Goal: Communication & Community: Ask a question

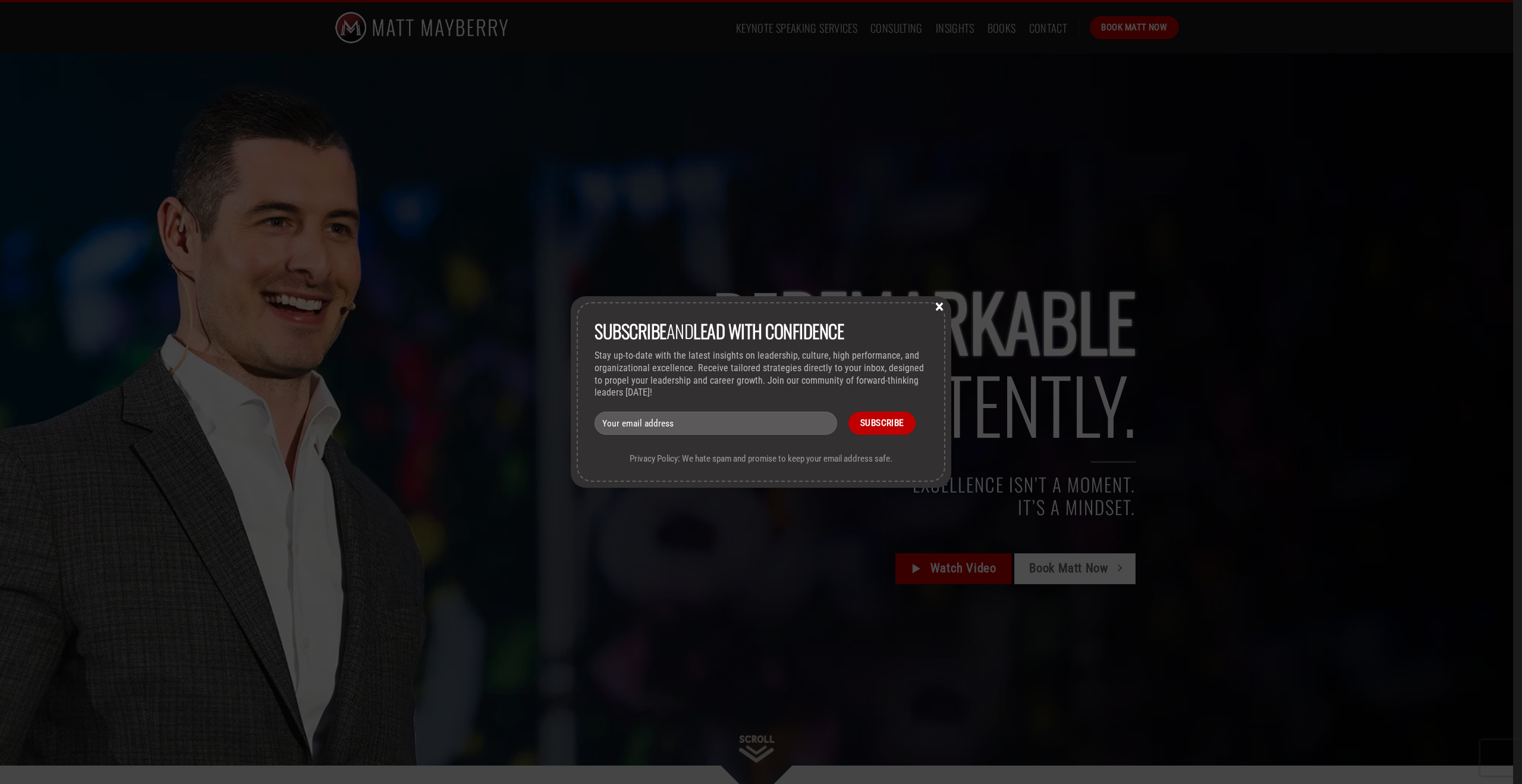
click at [938, 303] on button "×" at bounding box center [939, 306] width 18 height 11
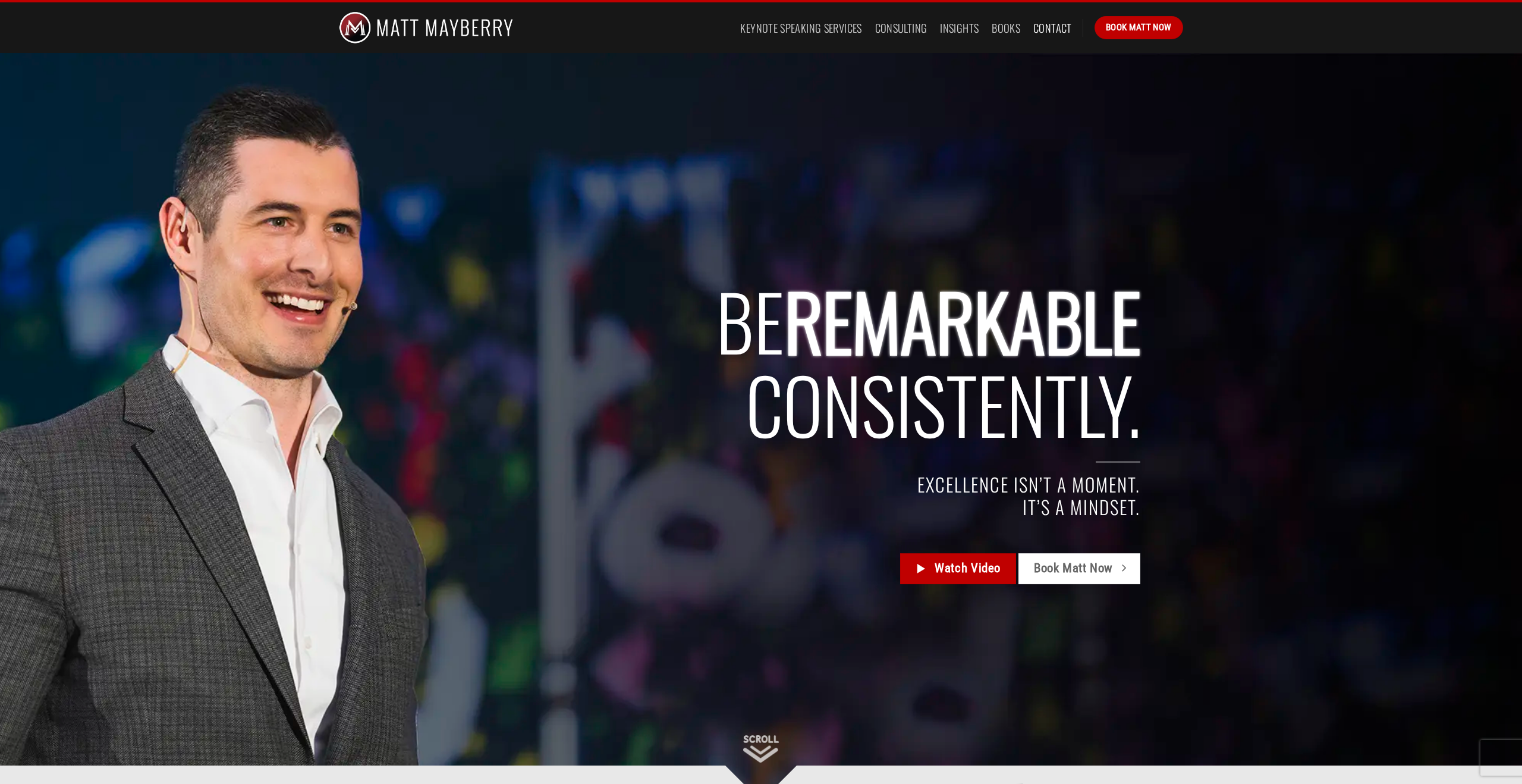
click at [1052, 27] on link "Contact" at bounding box center [1052, 28] width 39 height 22
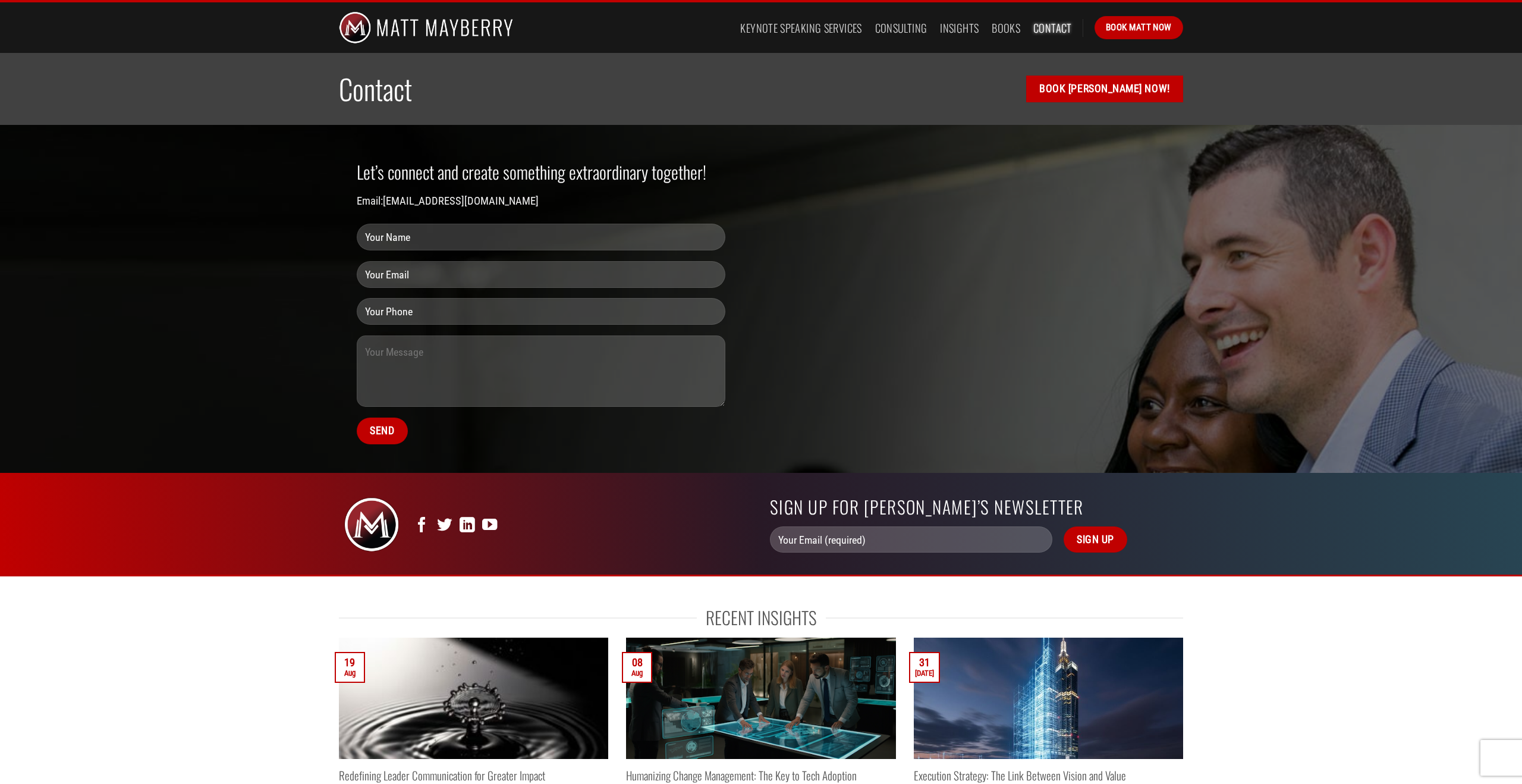
click at [389, 235] on input "Contact form" at bounding box center [541, 237] width 369 height 27
type input "[PERSON_NAME][US_STATE]"
type input "[EMAIL_ADDRESS][DOMAIN_NAME]"
type input "8013909976"
drag, startPoint x: 474, startPoint y: 274, endPoint x: 362, endPoint y: 276, distance: 112.0
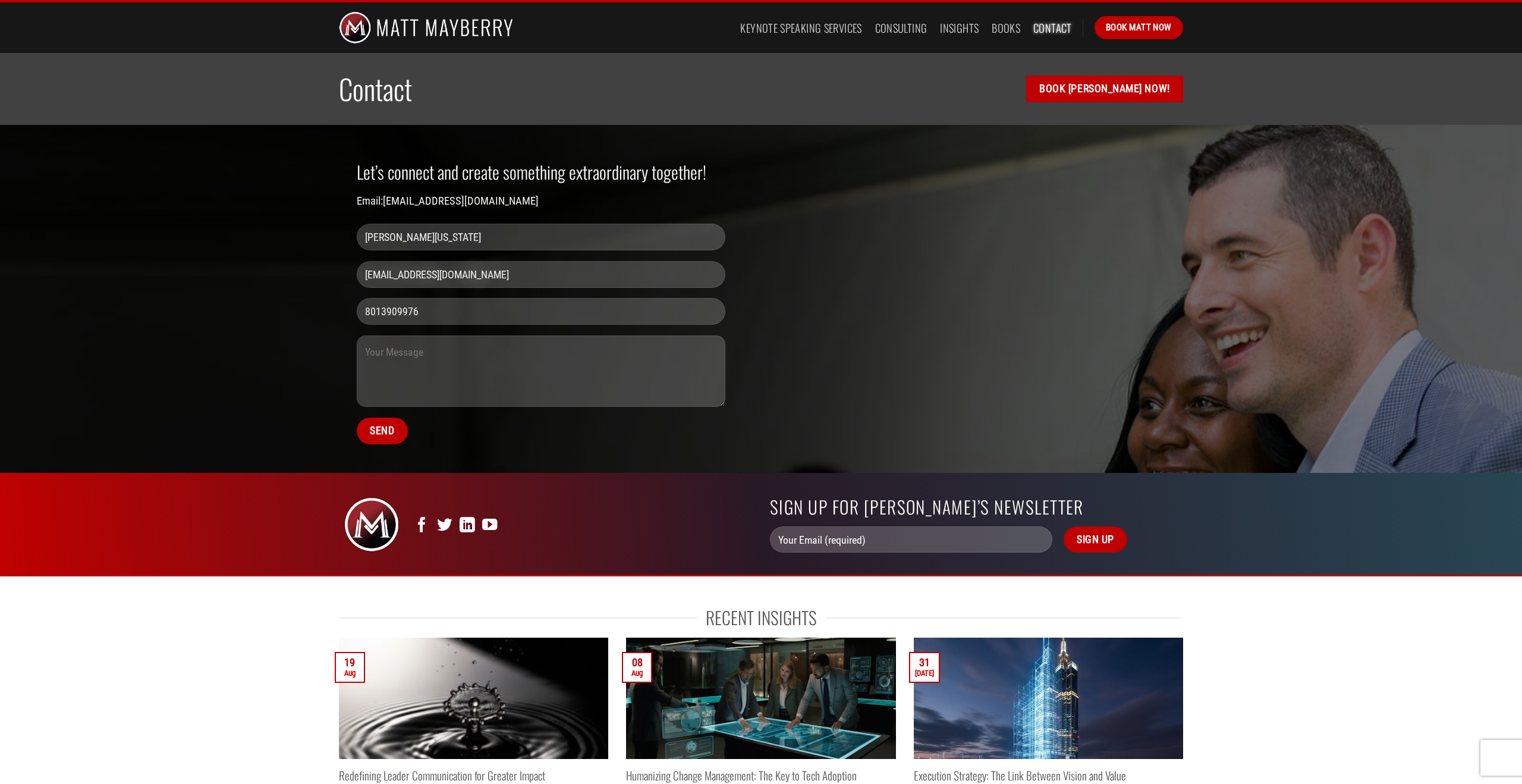
click at [362, 276] on input "[EMAIL_ADDRESS][DOMAIN_NAME]" at bounding box center [541, 274] width 369 height 27
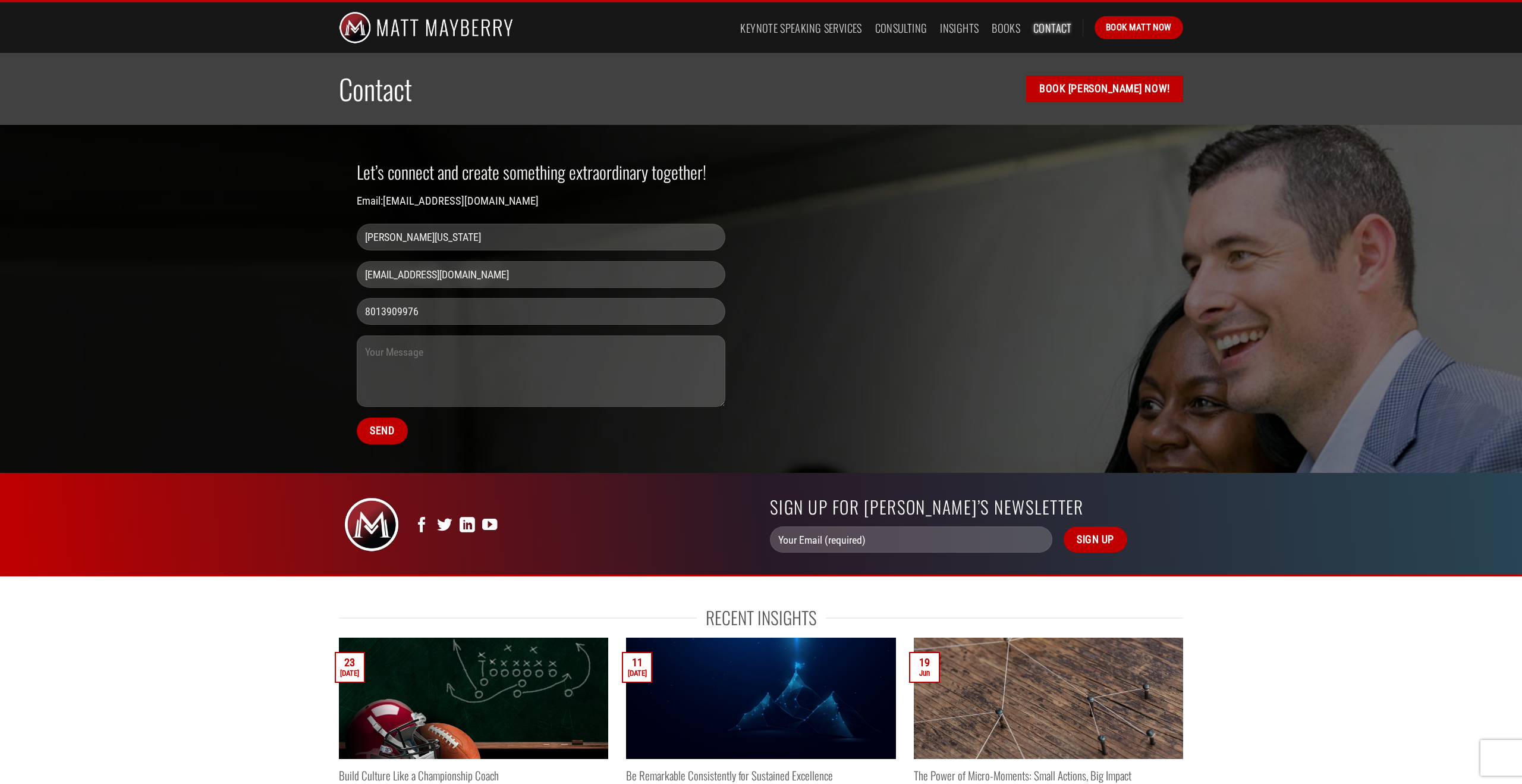
type input "[EMAIL_ADDRESS][DOMAIN_NAME]"
click at [401, 350] on textarea "Contact form" at bounding box center [541, 371] width 369 height 71
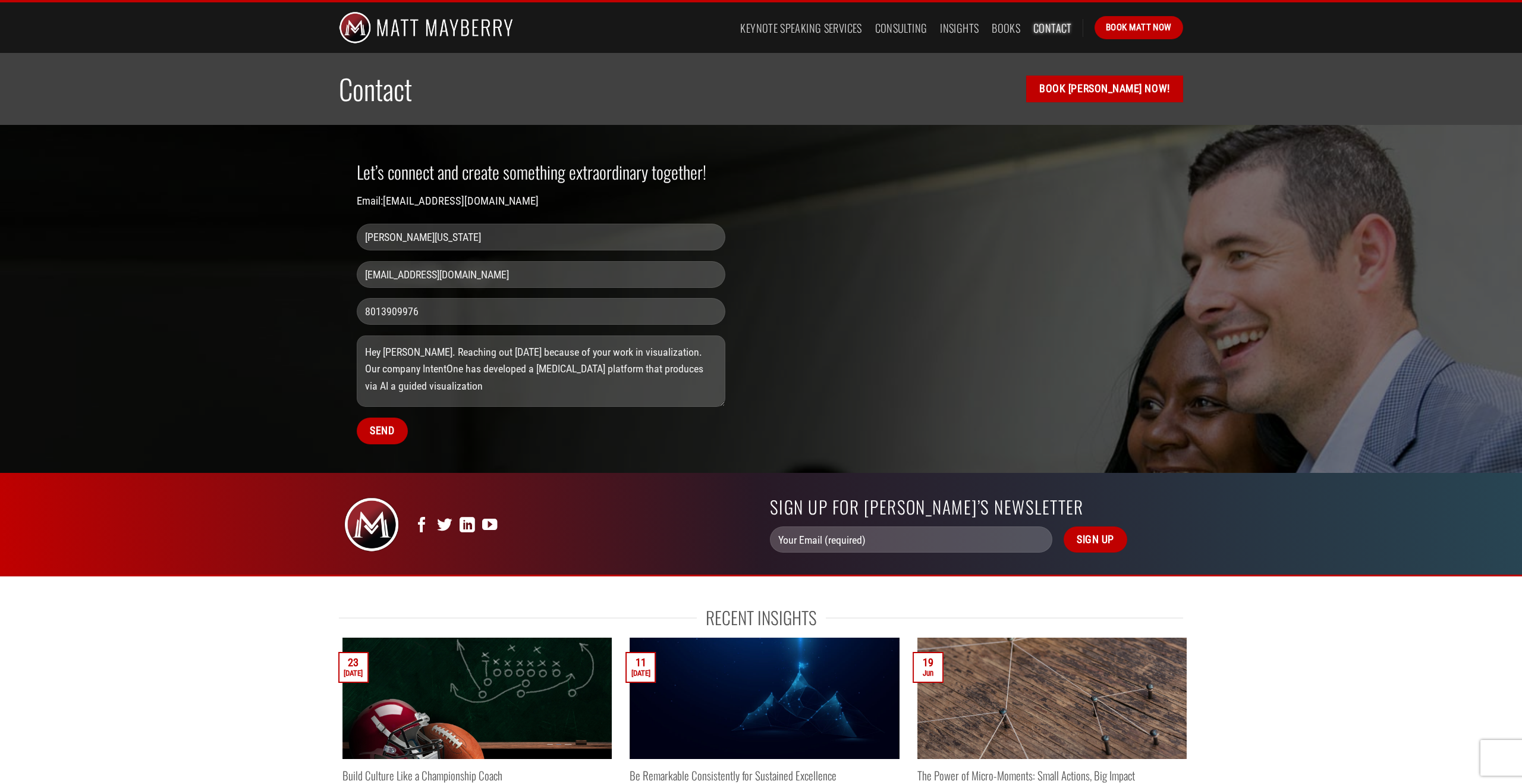
click at [641, 372] on textarea "Hey [PERSON_NAME]. Reaching out [DATE] because of your work in visualization. O…" at bounding box center [541, 371] width 369 height 71
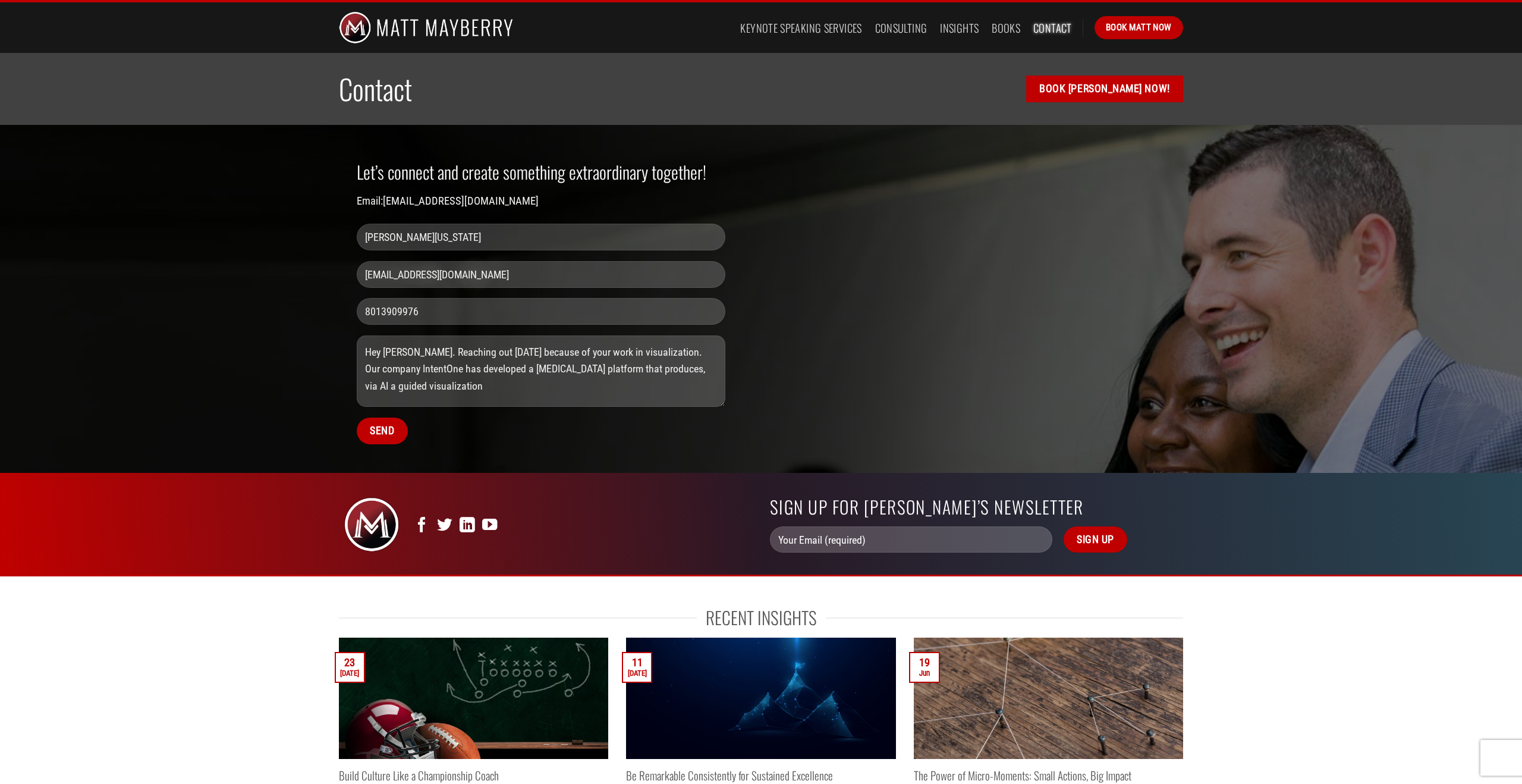
click at [670, 372] on textarea "Hey [PERSON_NAME]. Reaching out [DATE] because of your work in visualization. O…" at bounding box center [541, 371] width 369 height 71
click at [462, 393] on textarea "Hey [PERSON_NAME]. Reaching out [DATE] because of your work in visualization. O…" at bounding box center [541, 371] width 369 height 71
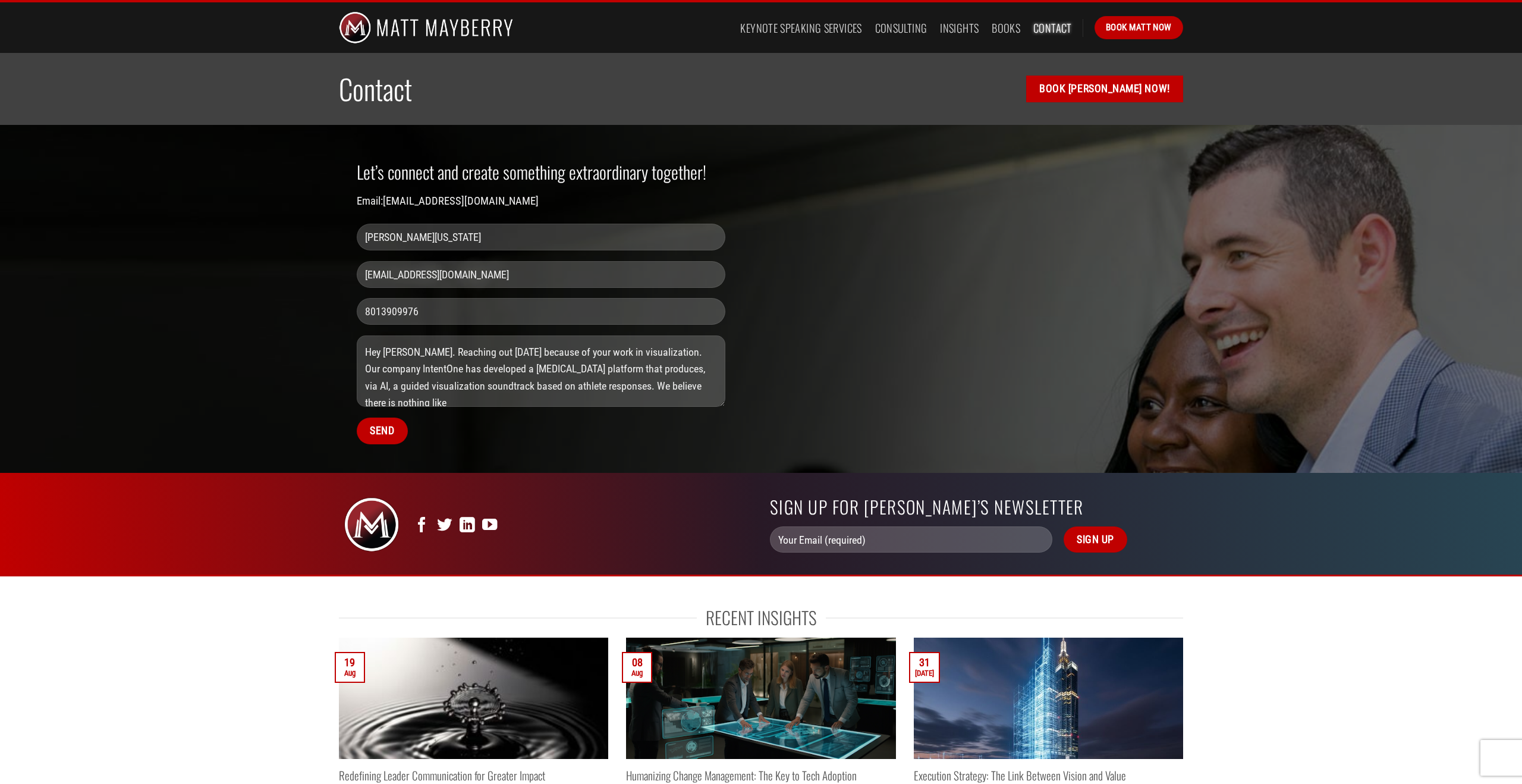
scroll to position [3, 0]
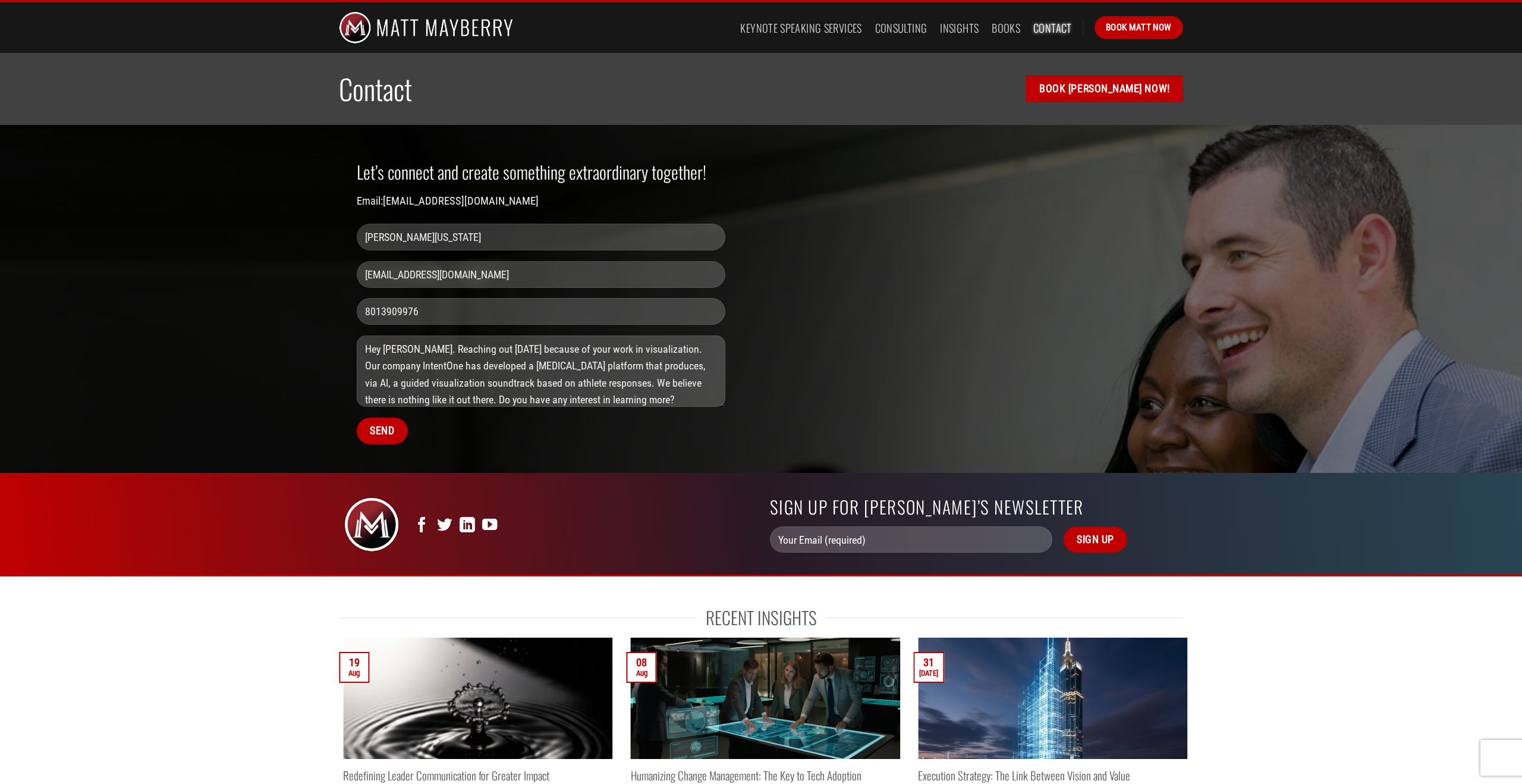
click at [583, 381] on textarea "Hey [PERSON_NAME]. Reaching out [DATE] because of your work in visualization. O…" at bounding box center [541, 371] width 369 height 71
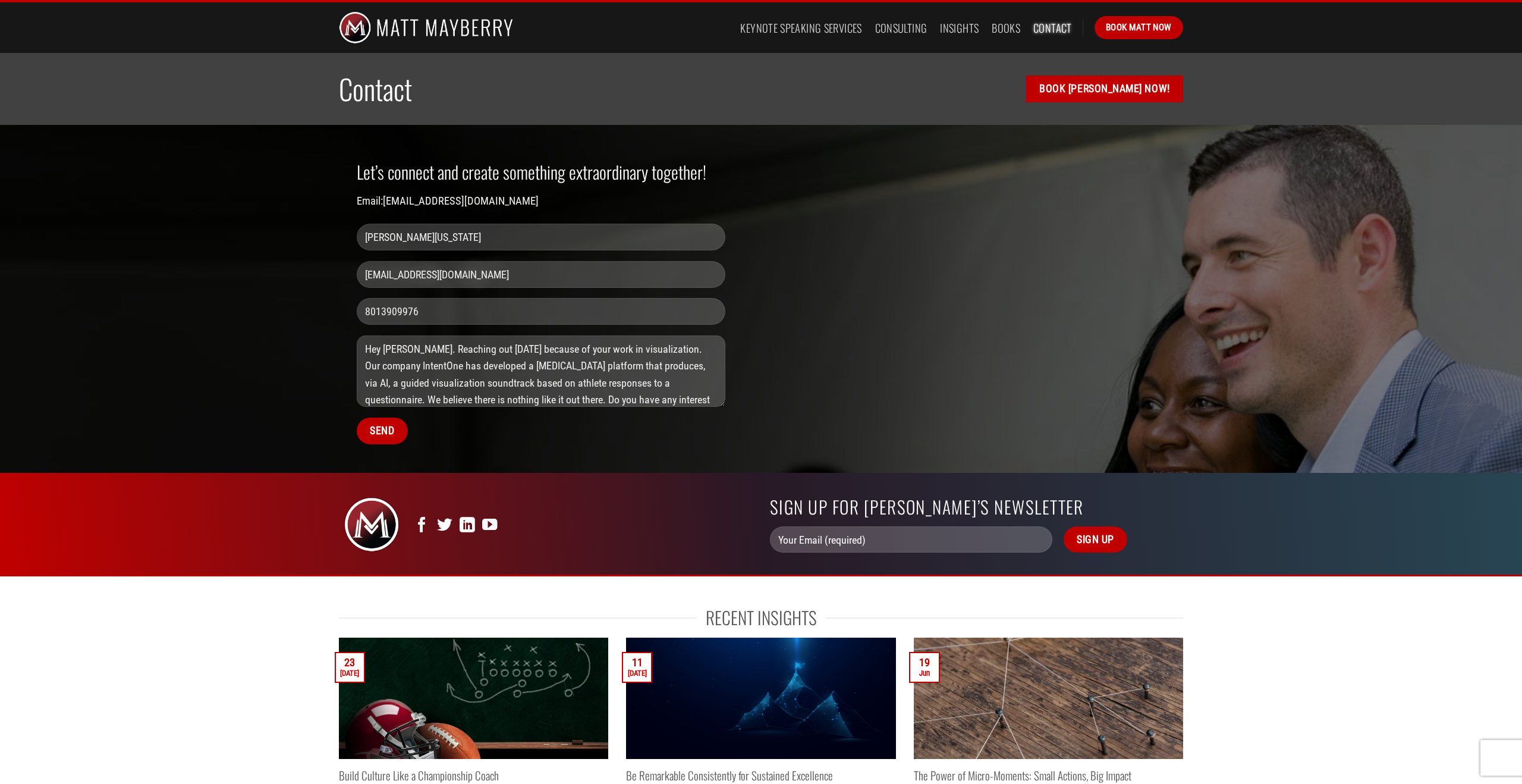
click at [693, 400] on textarea "Hey [PERSON_NAME]. Reaching out [DATE] because of your work in visualization. O…" at bounding box center [541, 371] width 369 height 71
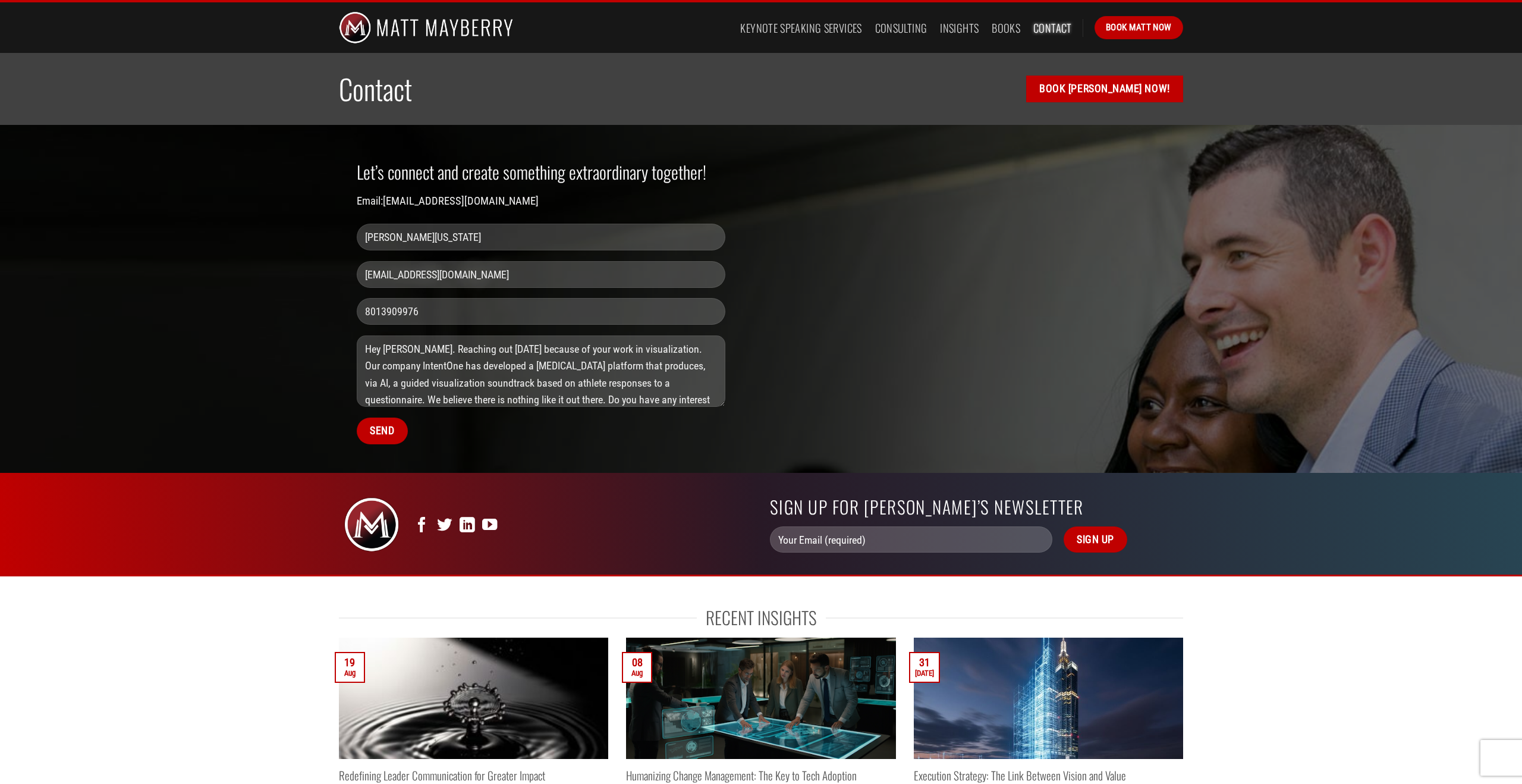
scroll to position [20, 0]
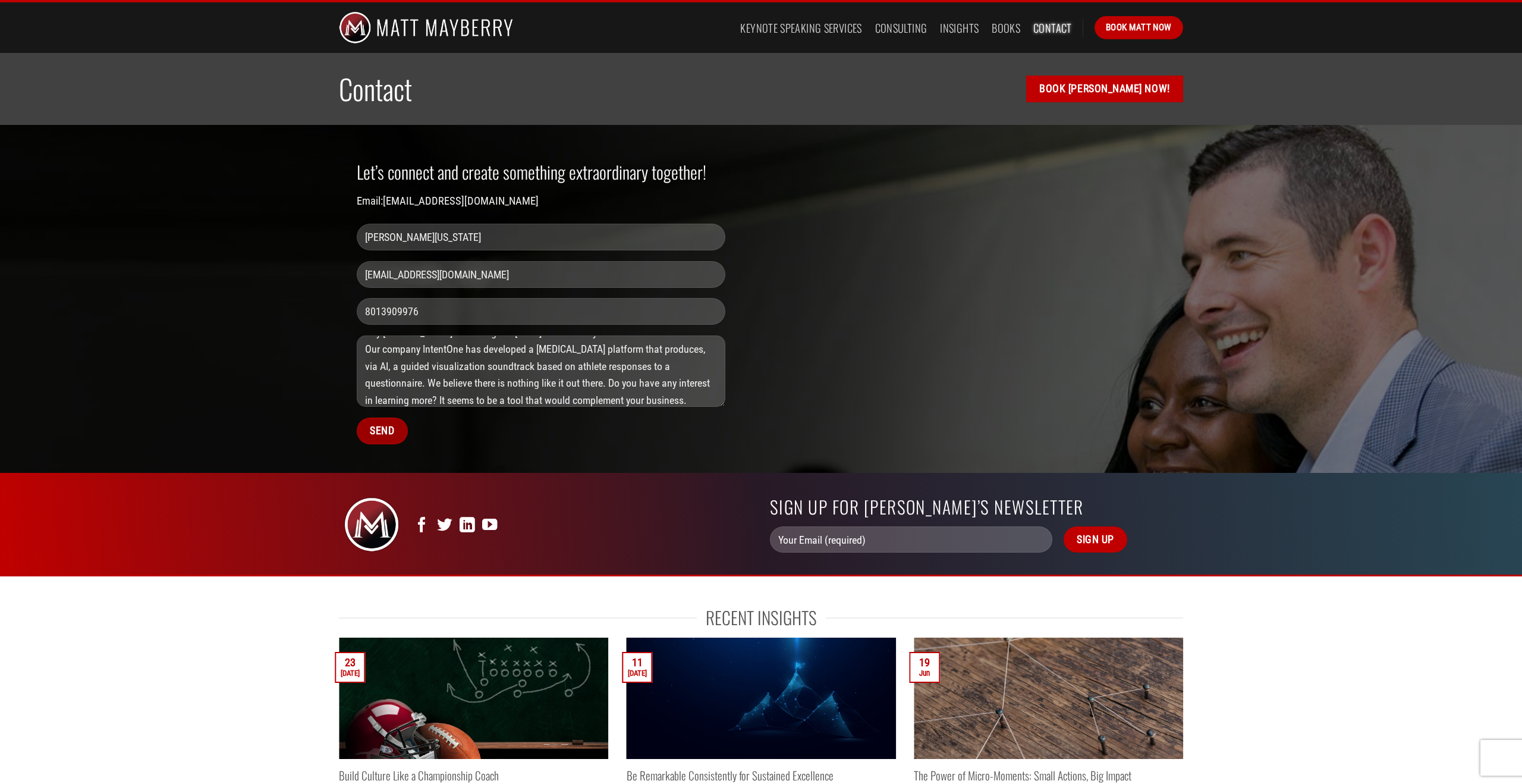
type textarea "Hey [PERSON_NAME]. Reaching out [DATE] because of your work in visualization. O…"
click at [385, 433] on input "Send" at bounding box center [382, 431] width 51 height 27
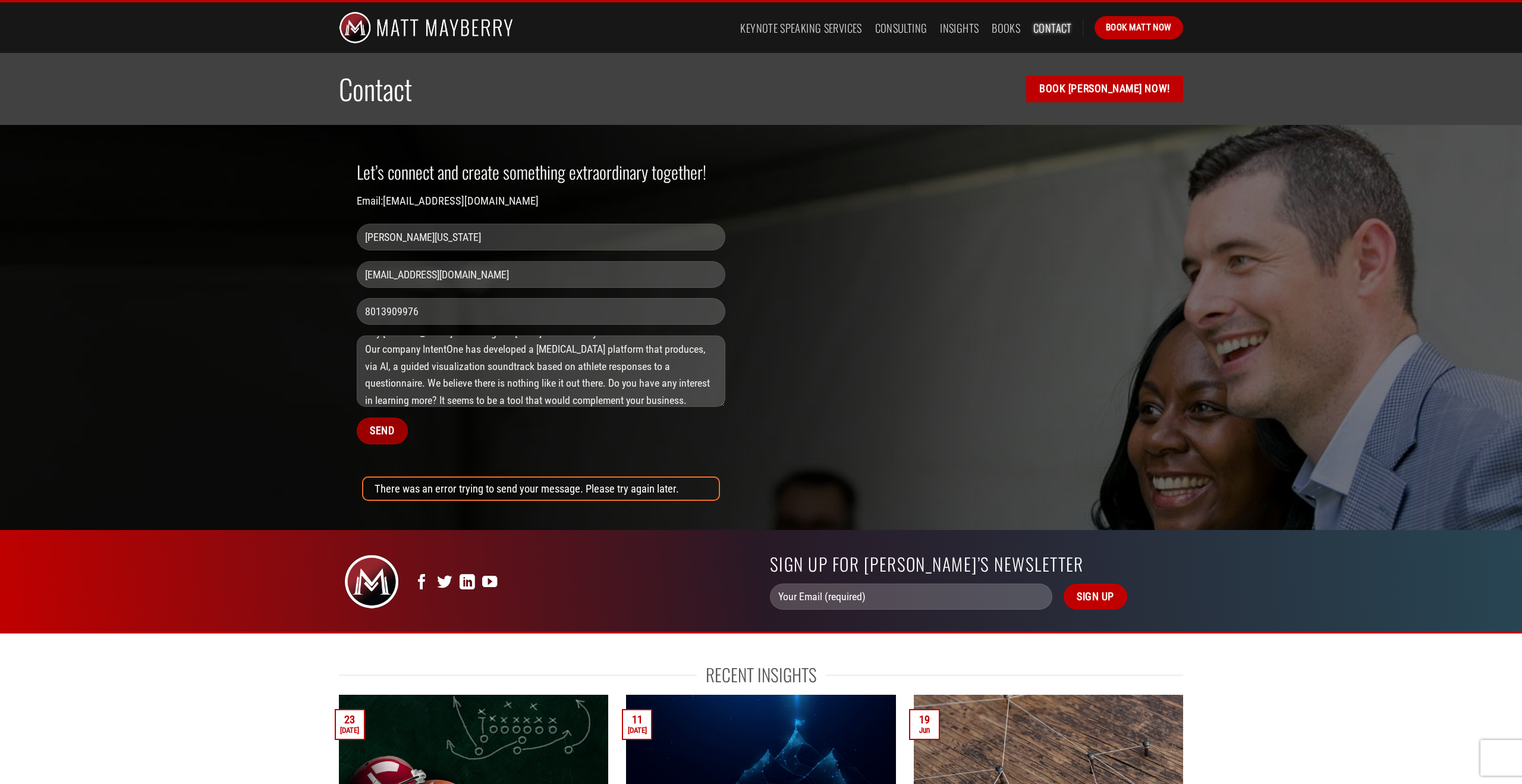
click at [380, 430] on input "Send" at bounding box center [382, 431] width 51 height 27
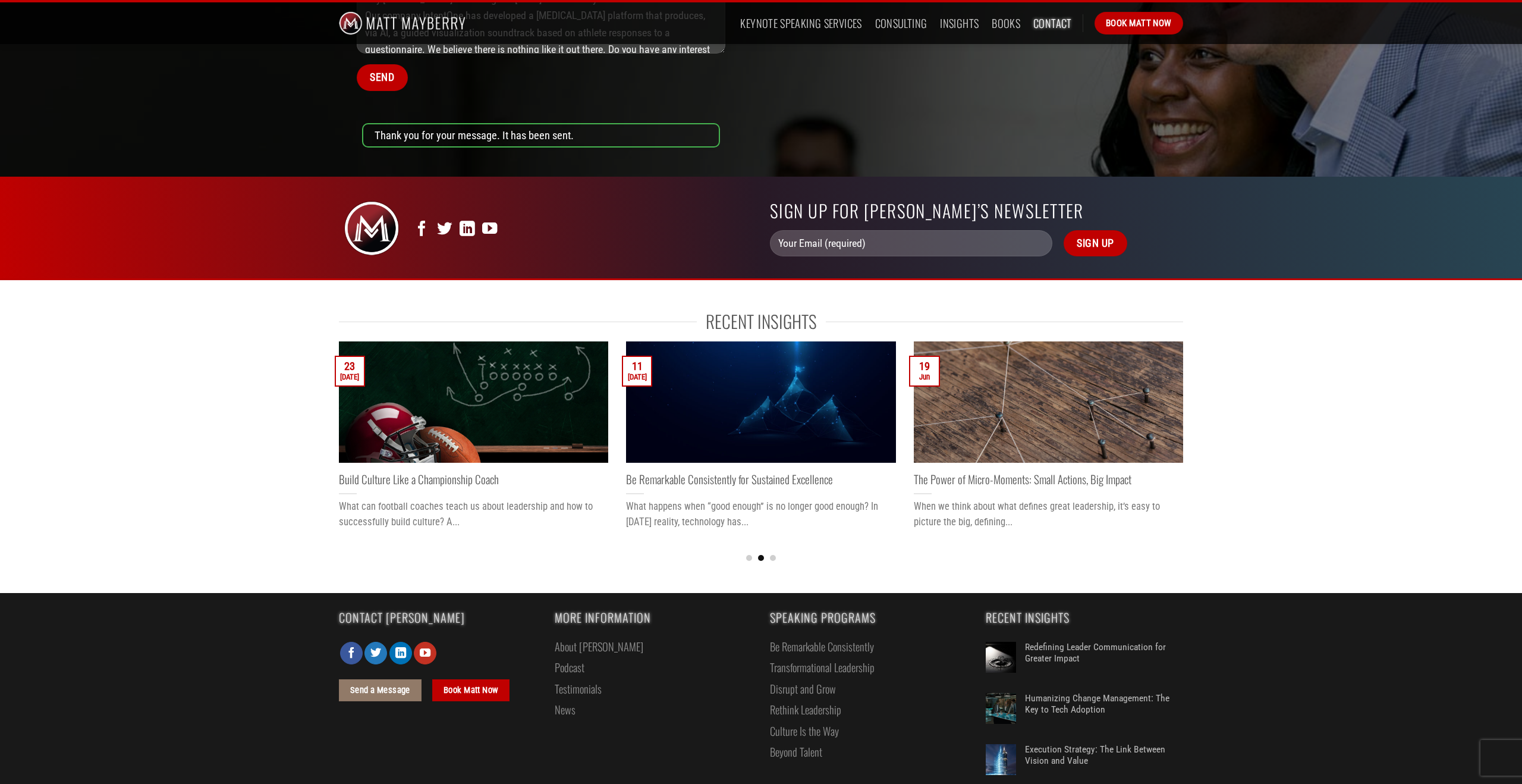
scroll to position [406, 0]
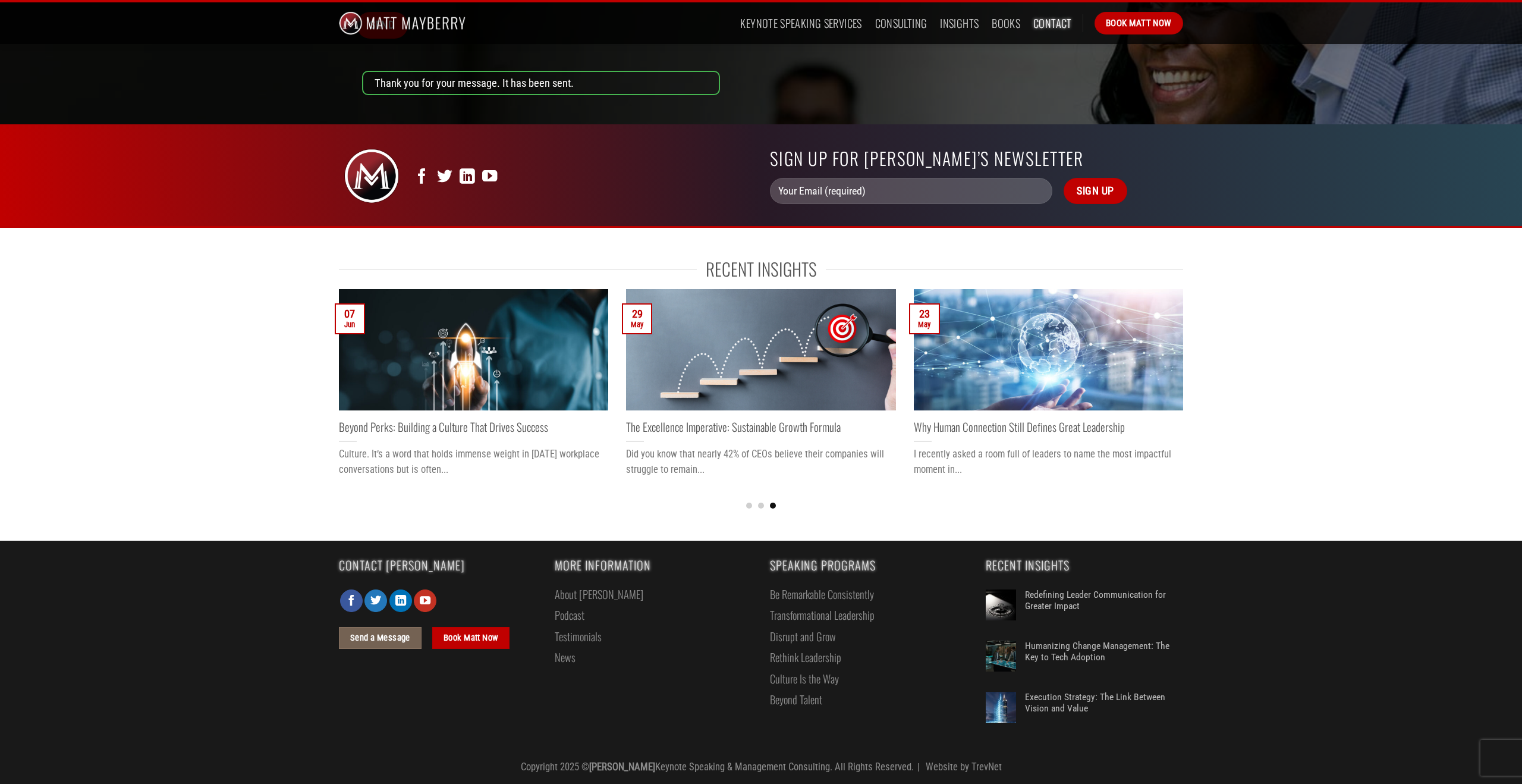
click at [385, 640] on span "Send a Message" at bounding box center [380, 638] width 60 height 14
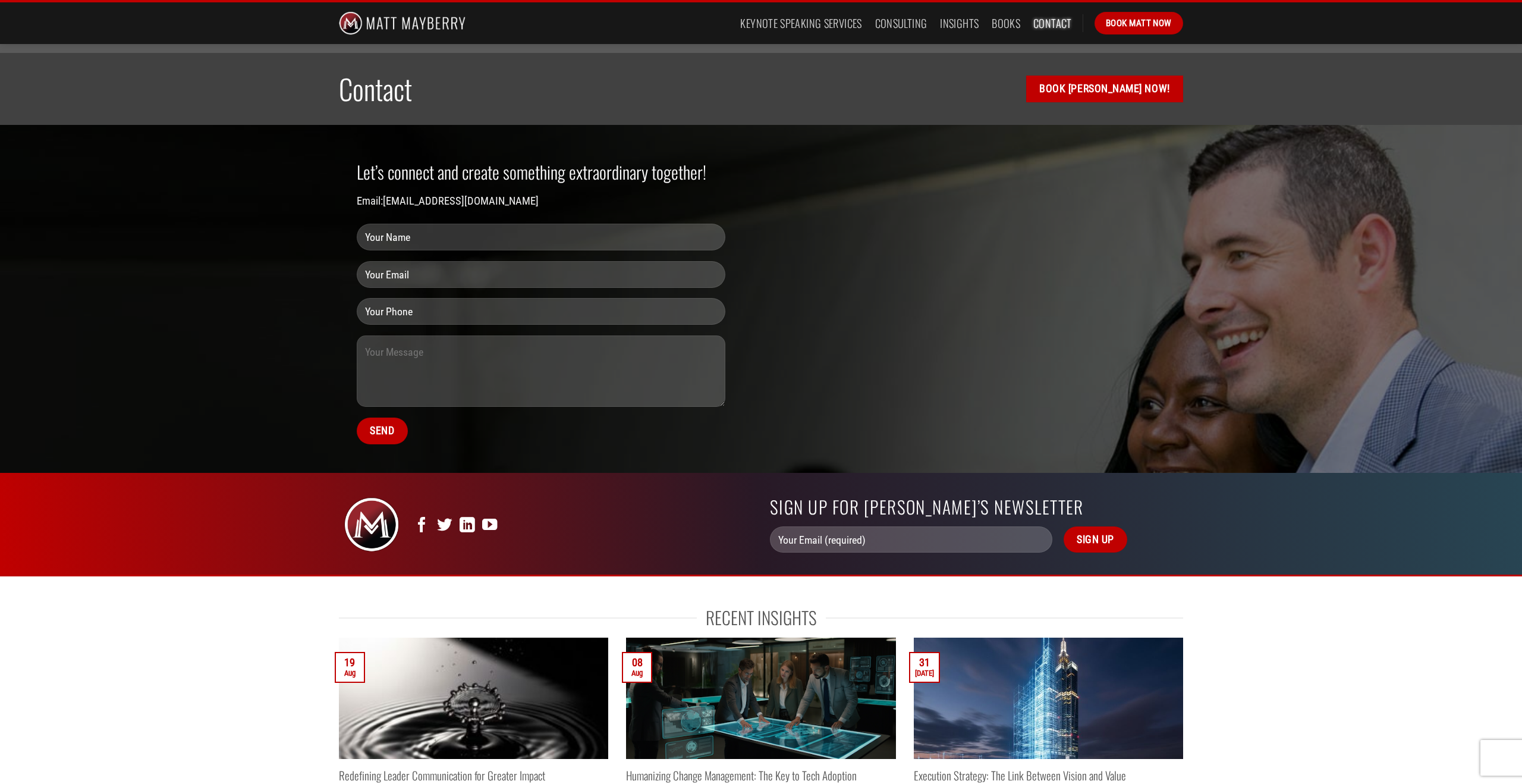
scroll to position [349, 0]
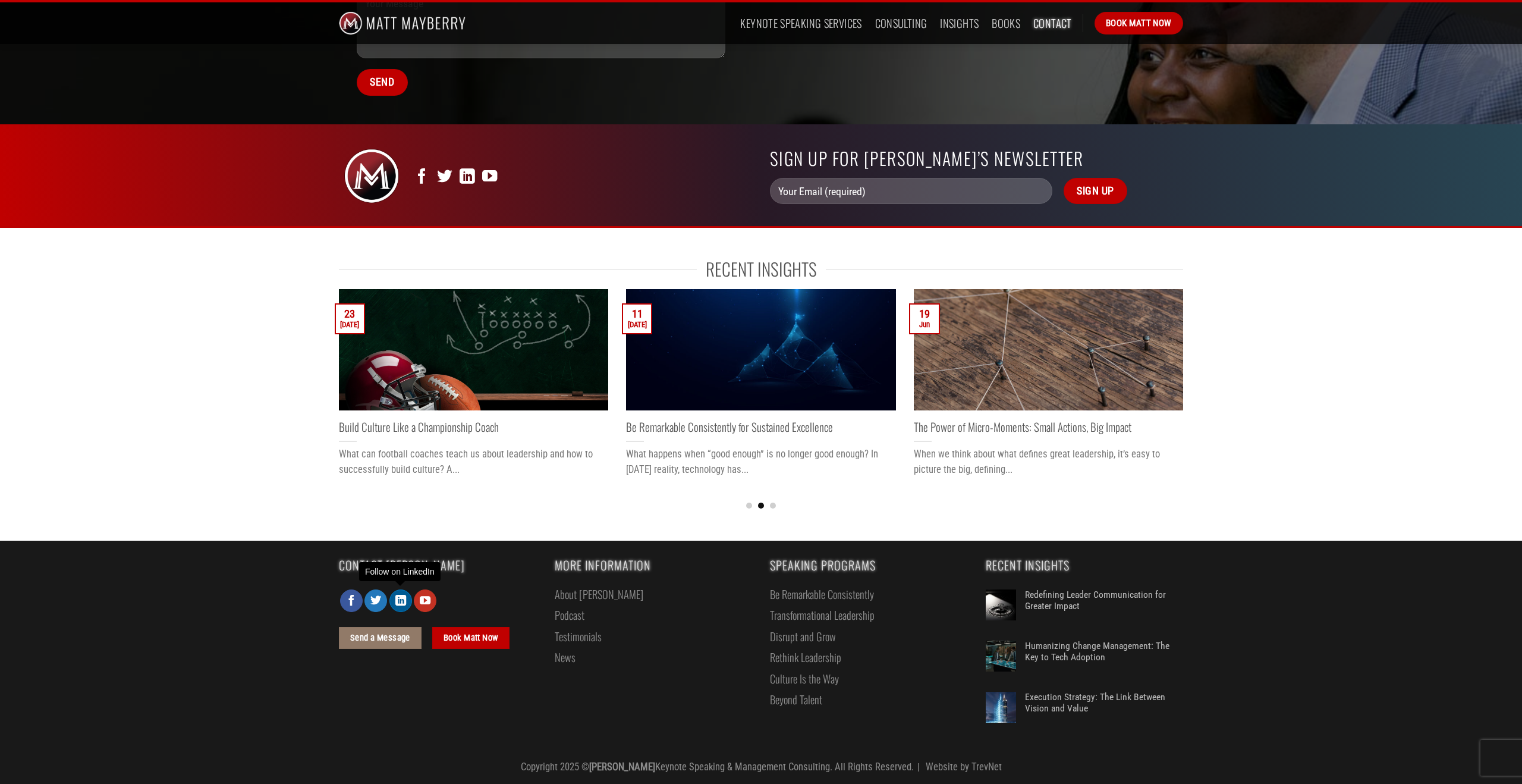
click at [396, 596] on icon "Follow on LinkedIn" at bounding box center [401, 600] width 11 height 13
